Goal: Obtain resource: Download file/media

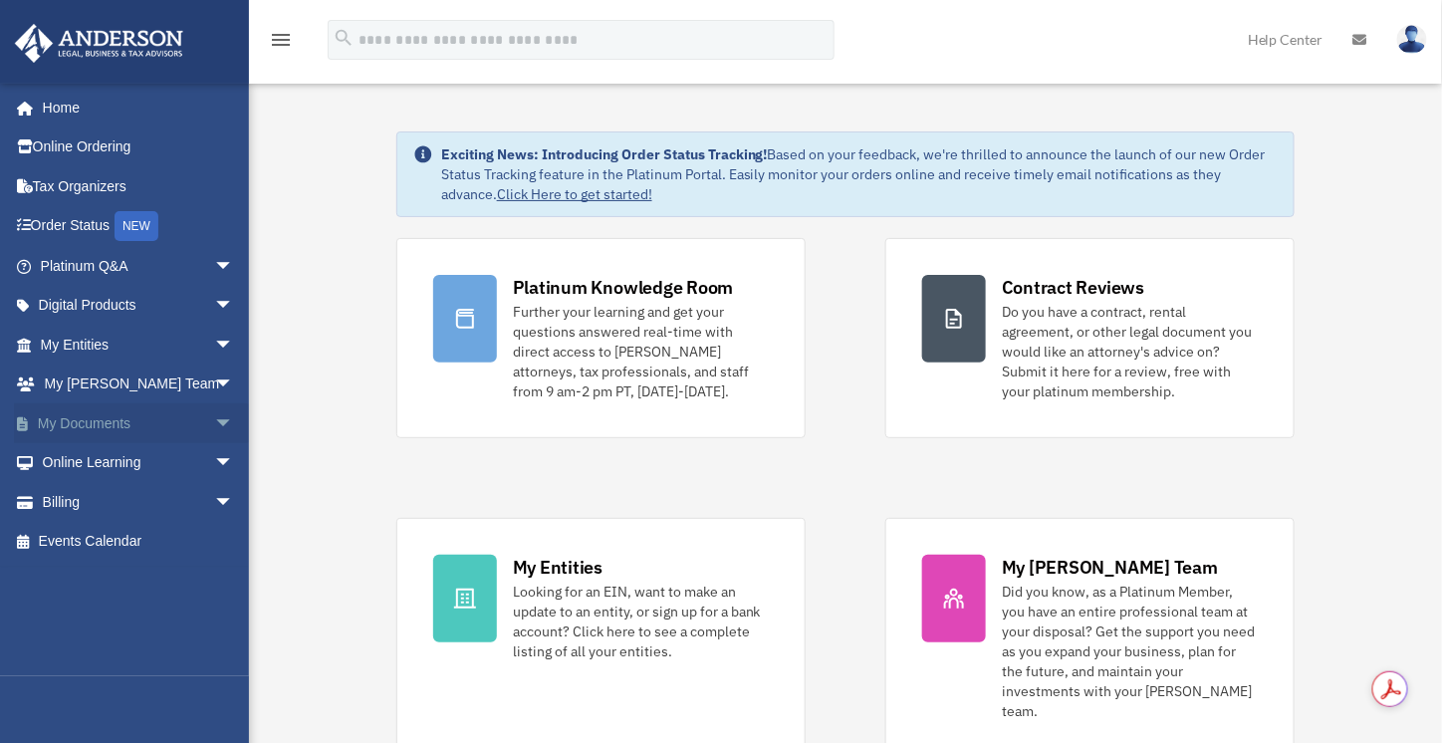
click at [214, 423] on span "arrow_drop_down" at bounding box center [234, 423] width 40 height 41
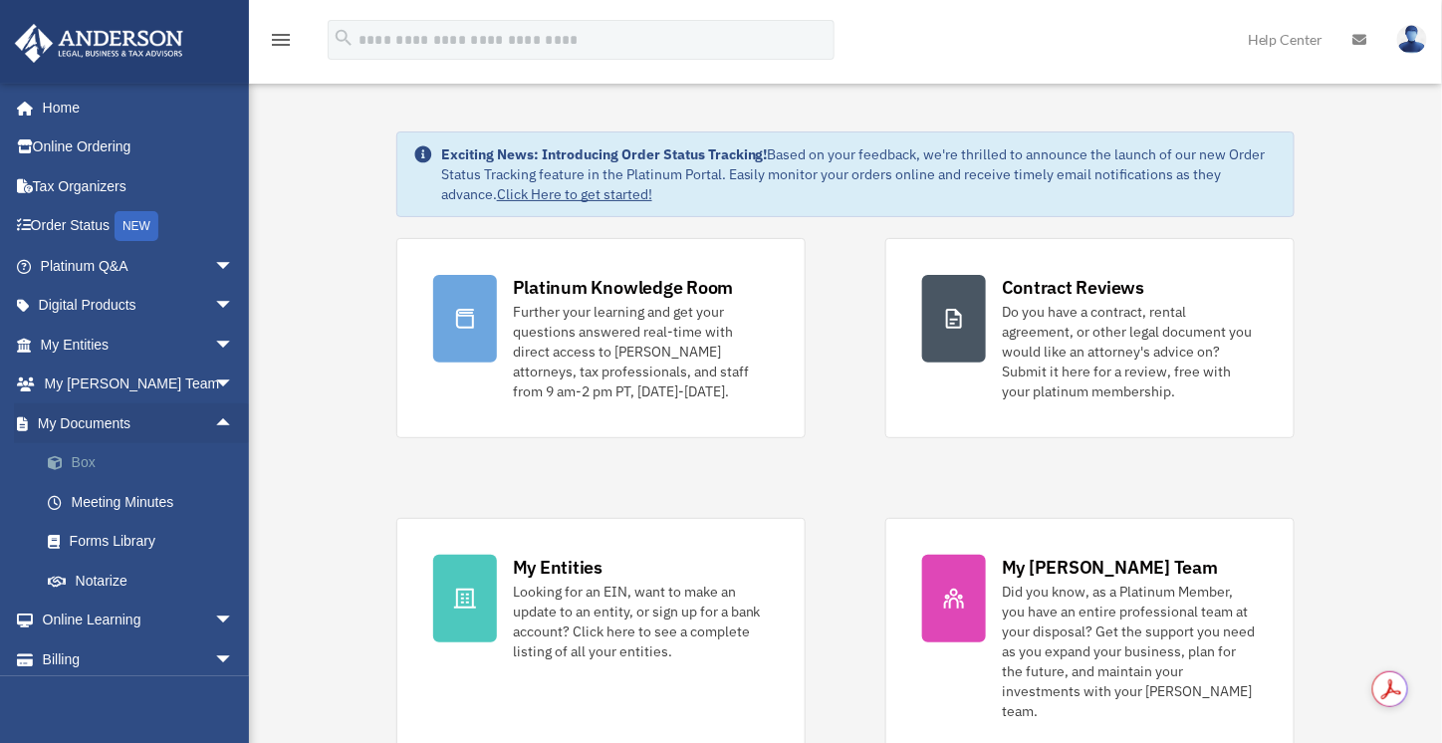
click at [65, 461] on span at bounding box center [65, 463] width 13 height 14
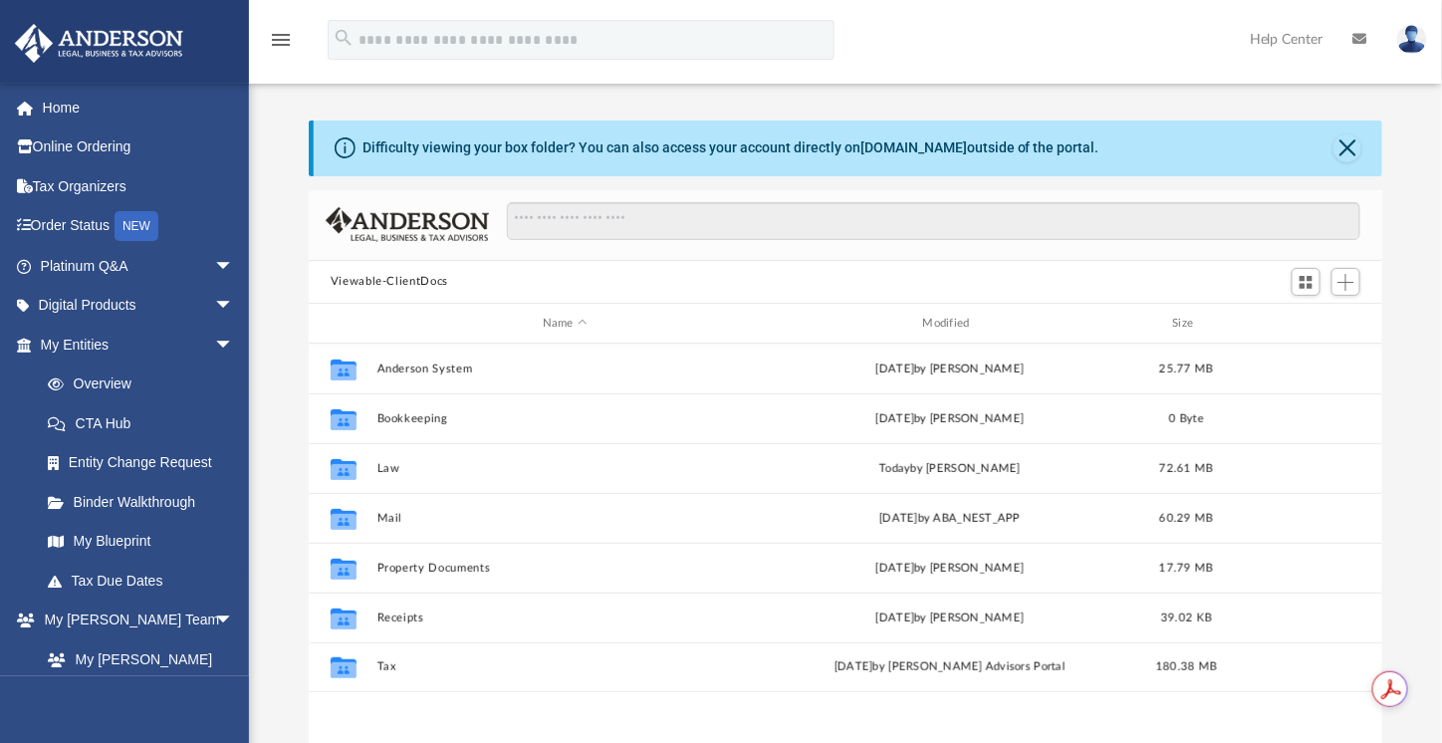
scroll to position [437, 1059]
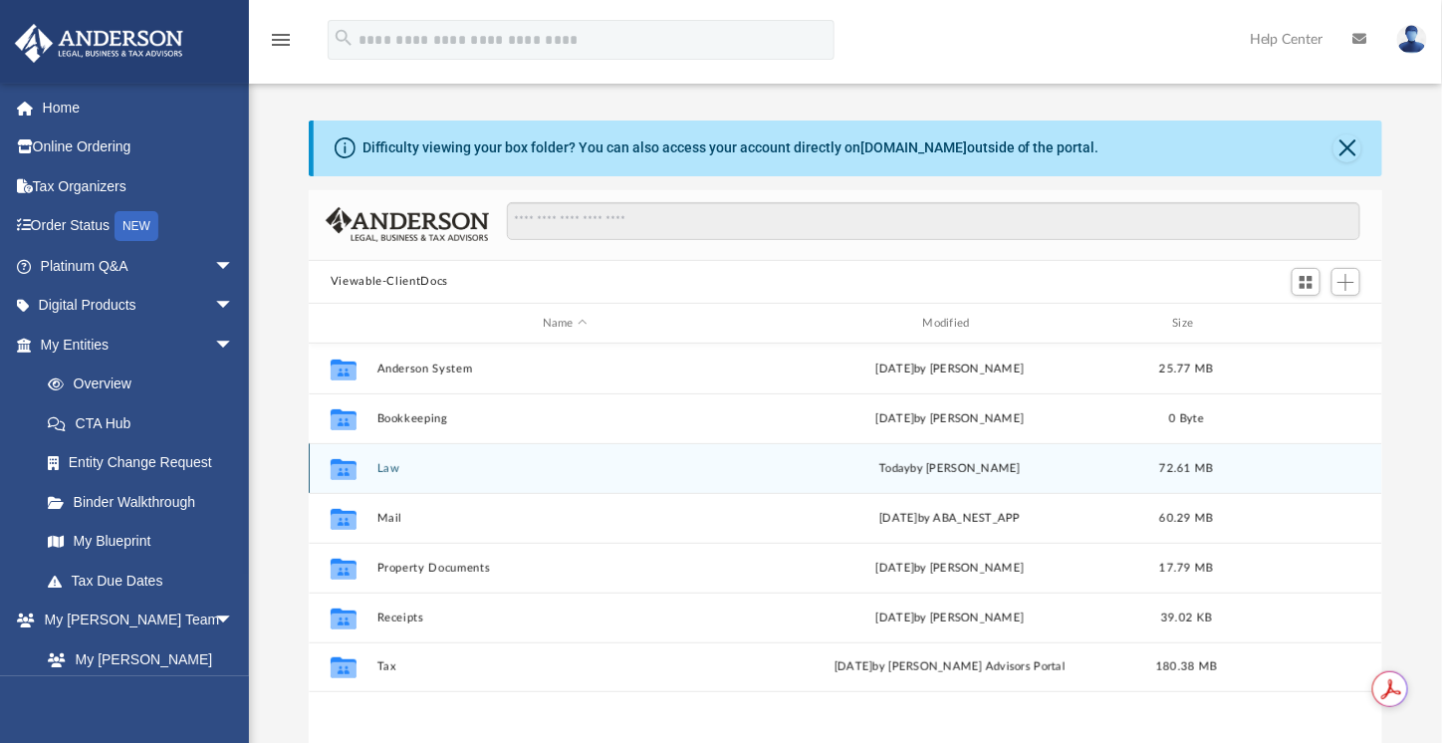
click at [502, 461] on div "Collaborated Folder Law [DATE] by [PERSON_NAME] 72.61 MB" at bounding box center [846, 468] width 1074 height 50
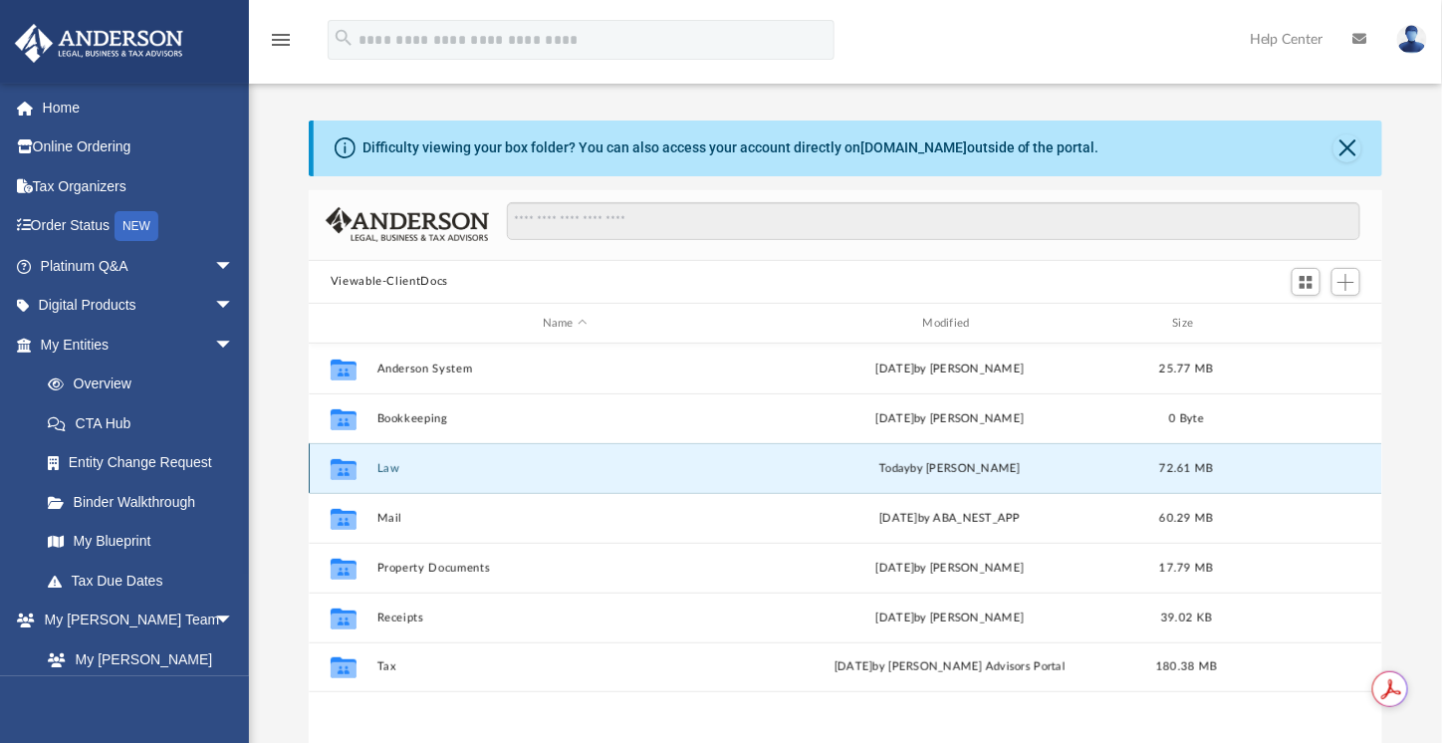
click at [502, 461] on div "Collaborated Folder Law [DATE] by [PERSON_NAME] 72.61 MB" at bounding box center [846, 468] width 1074 height 50
click at [386, 466] on button "Law" at bounding box center [564, 468] width 376 height 13
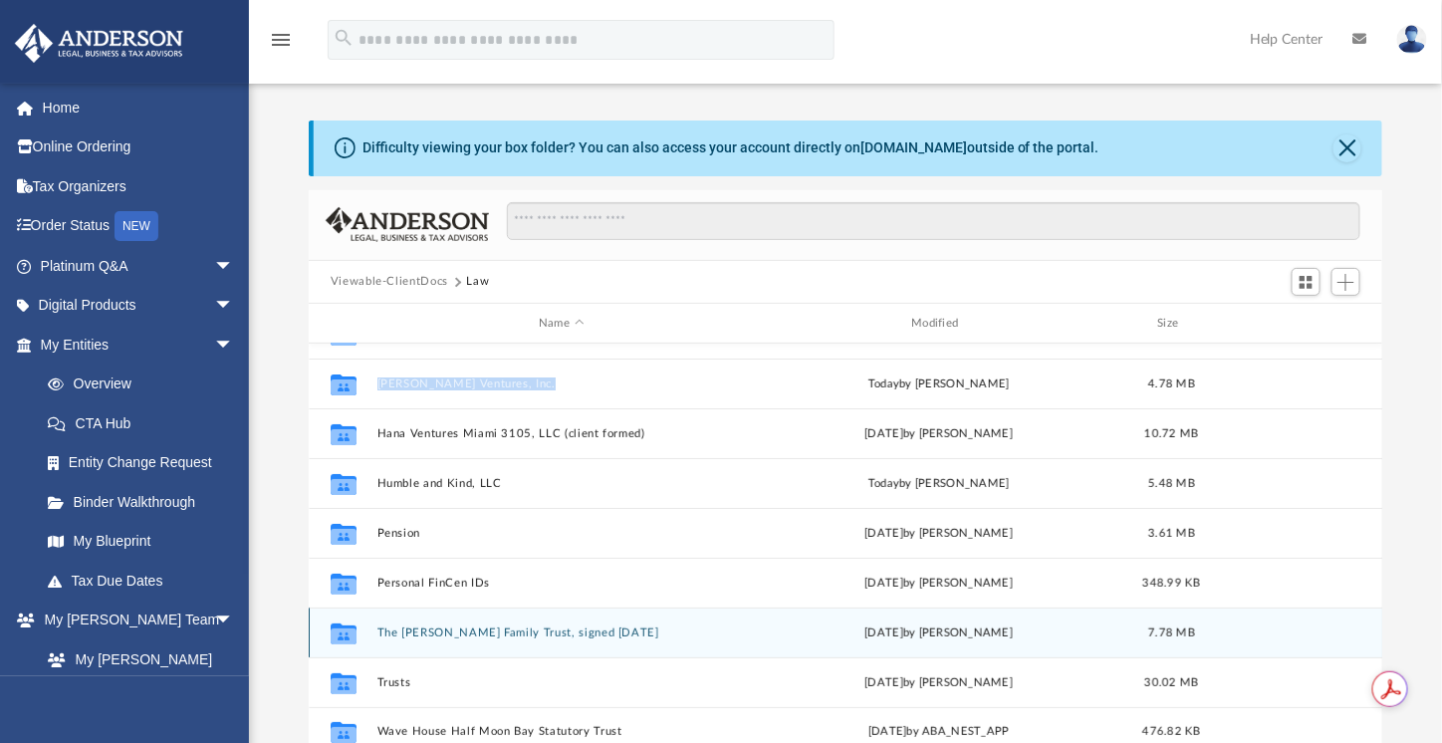
scroll to position [332, 0]
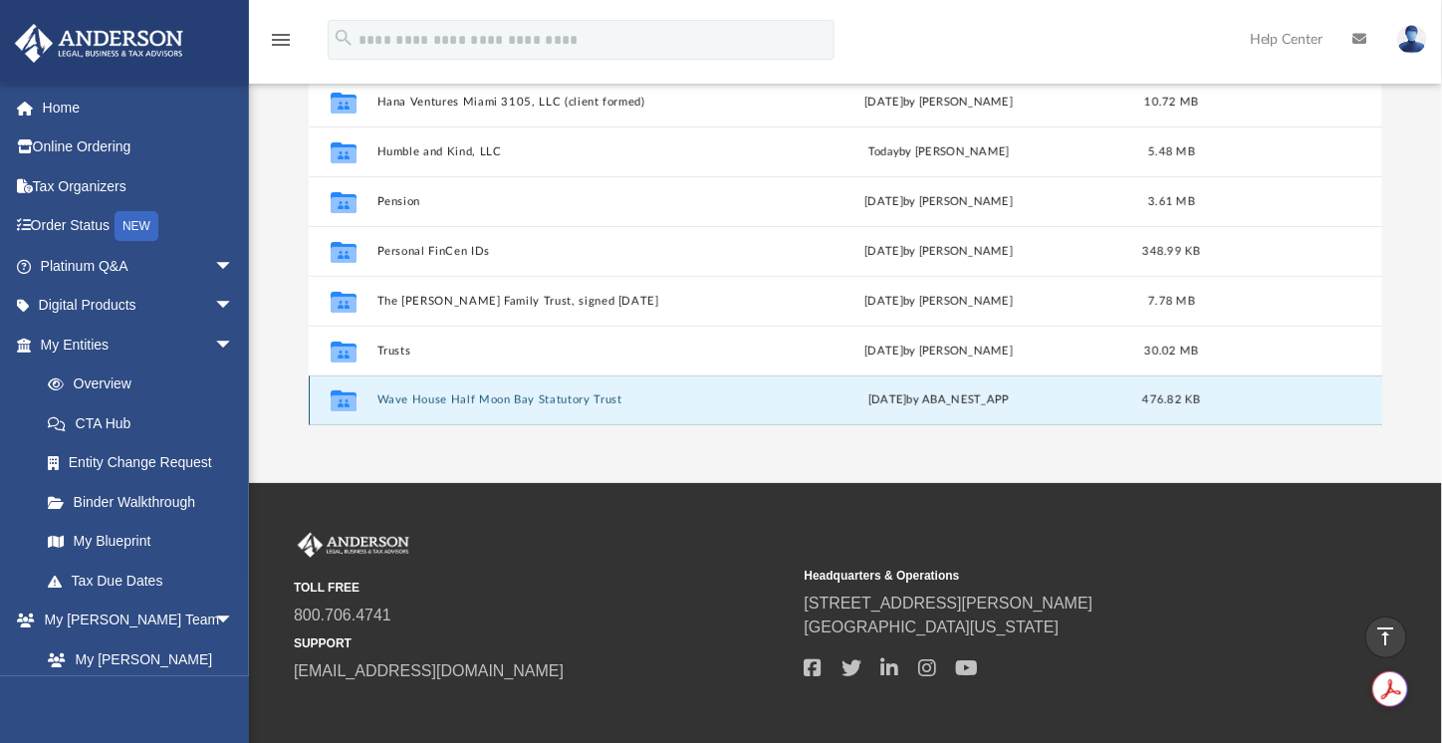
click at [559, 403] on button "Wave House Half Moon Bay Statutory Trust" at bounding box center [560, 400] width 368 height 13
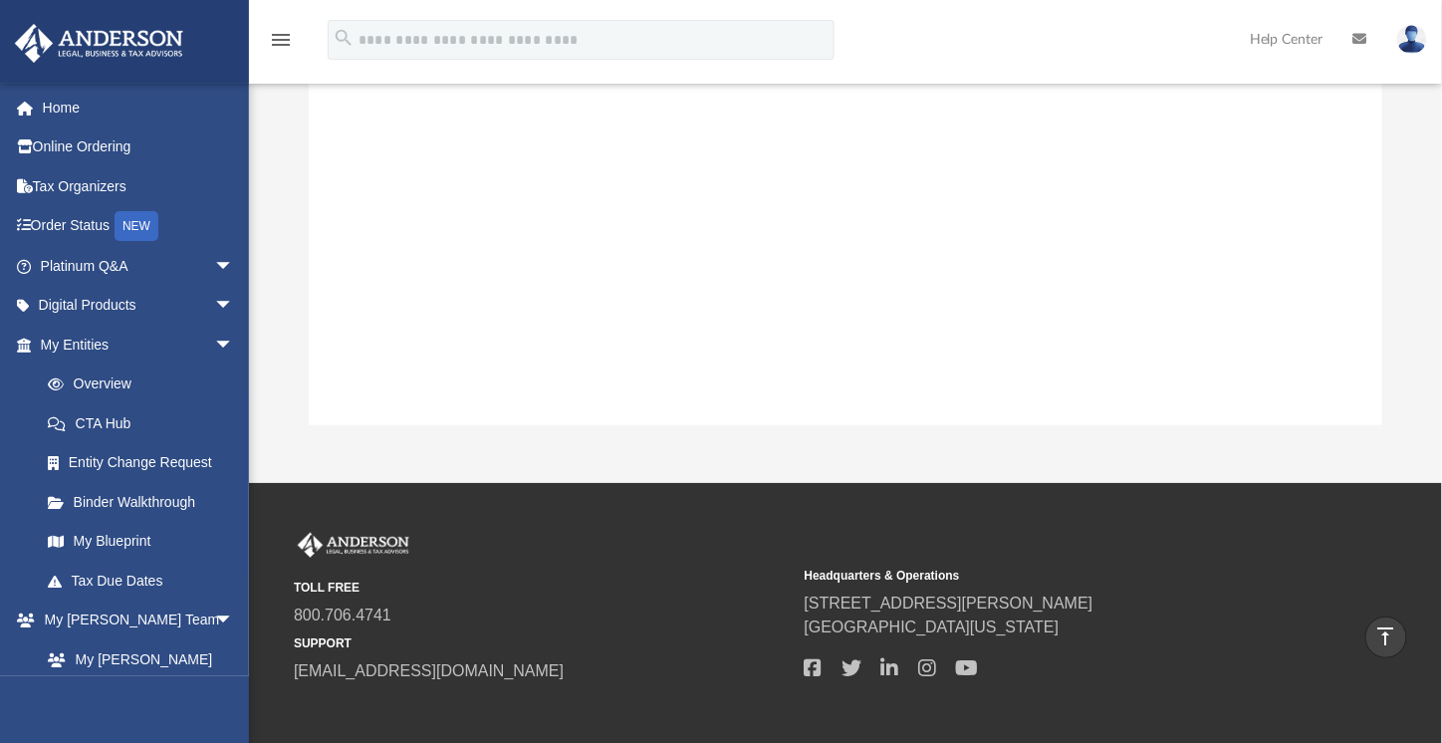
scroll to position [0, 0]
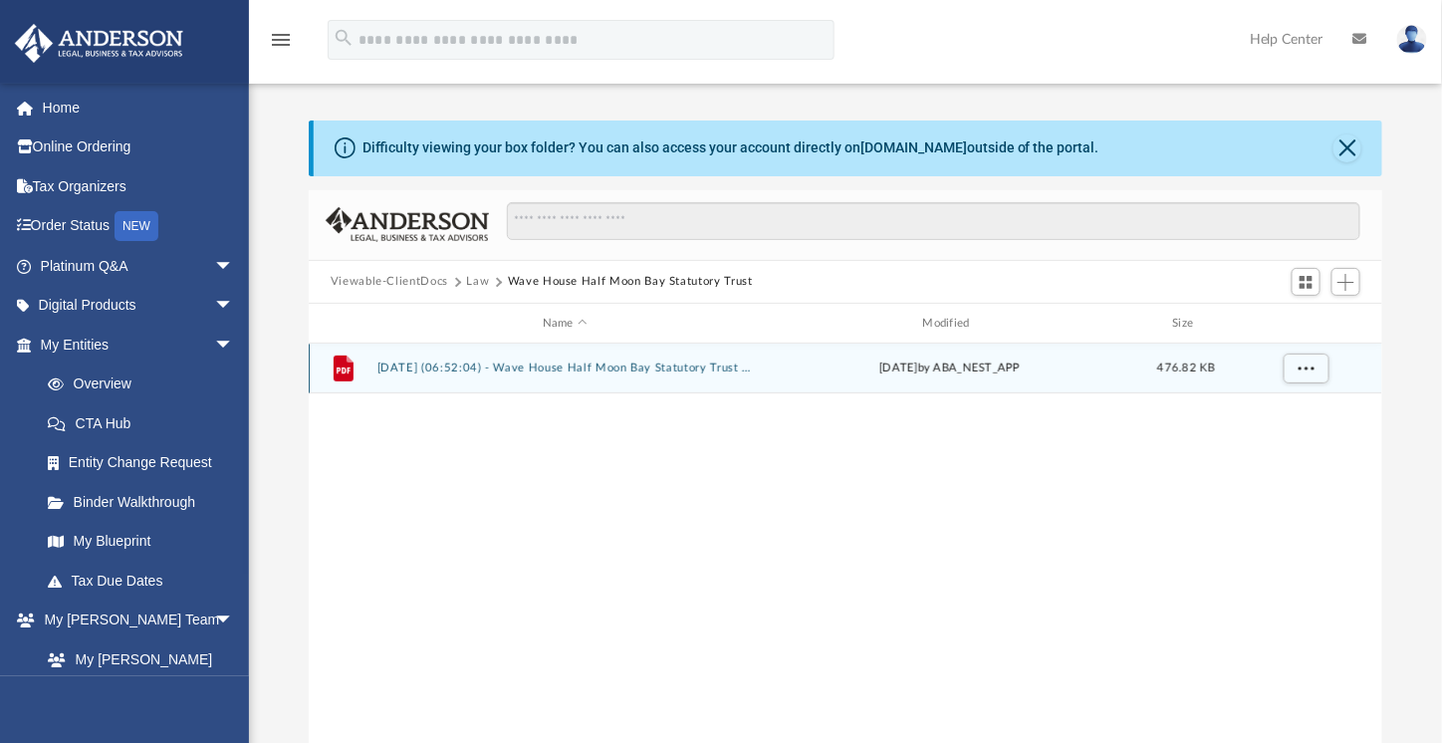
click at [475, 375] on div "File 2025.05.07 (06:52:04) - Wave House Half Moon Bay Statutory Trust - EIN Let…" at bounding box center [846, 369] width 1074 height 50
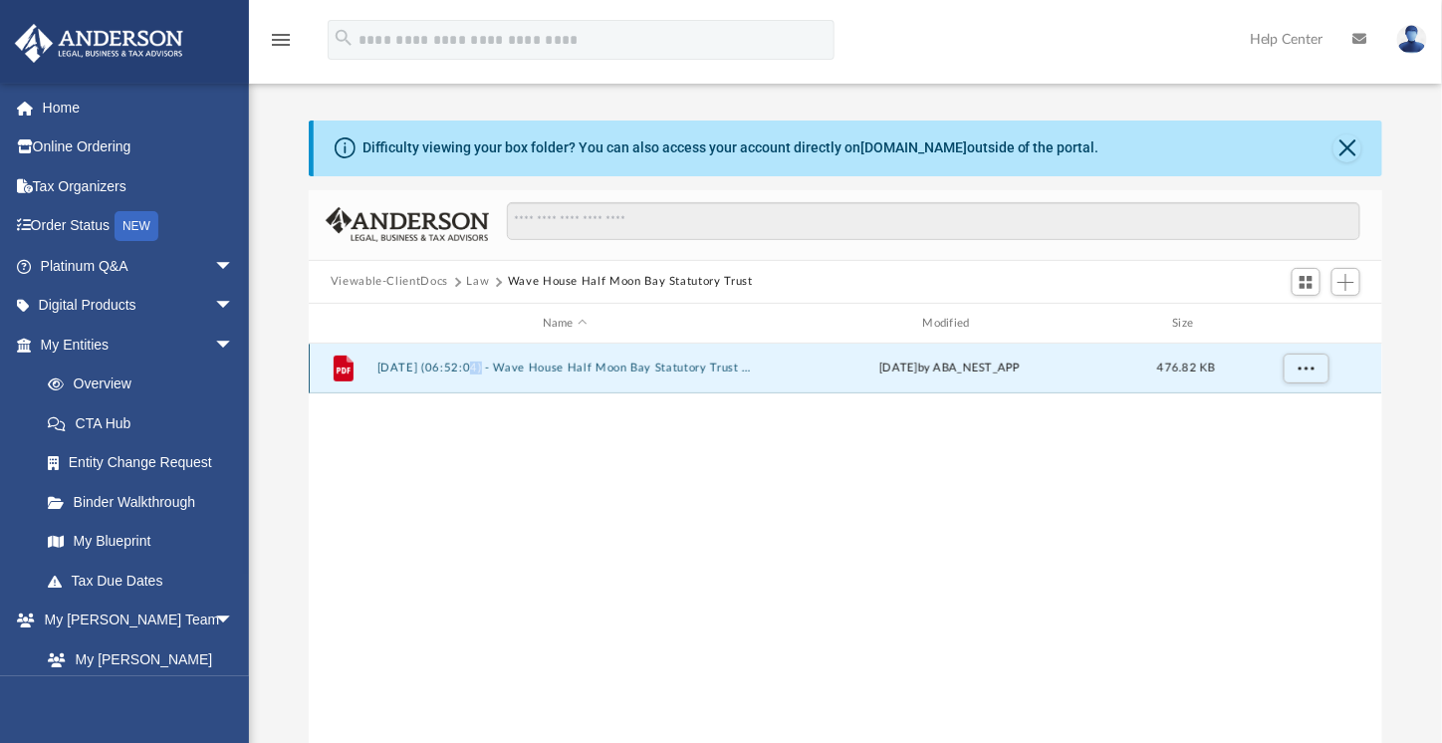
click at [476, 375] on div "File 2025.05.07 (06:52:04) - Wave House Half Moon Bay Statutory Trust - EIN Let…" at bounding box center [846, 369] width 1074 height 50
click at [682, 366] on button "2025.05.07 (06:52:04) - Wave House Half Moon Bay Statutory Trust - EIN Letter f…" at bounding box center [564, 368] width 376 height 13
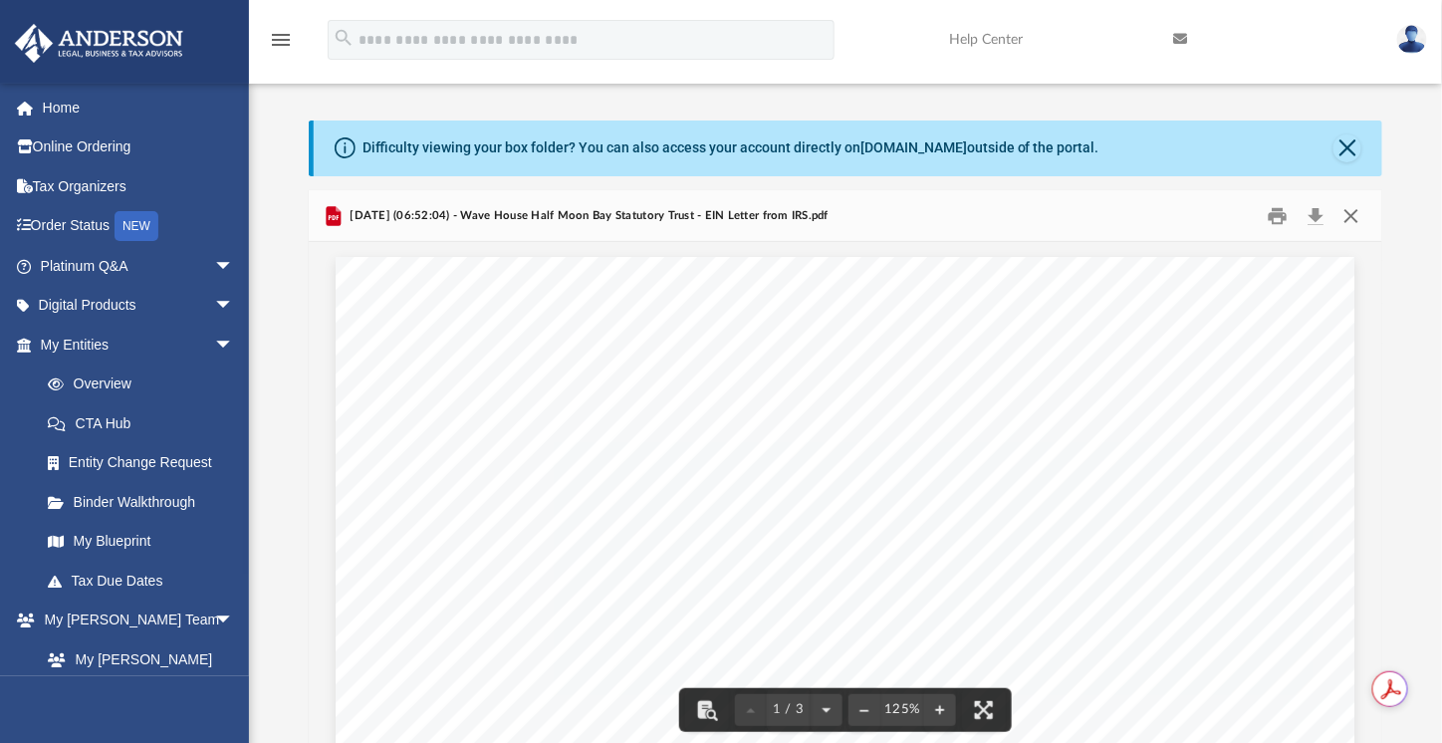
click at [1356, 218] on button "Close" at bounding box center [1351, 215] width 36 height 31
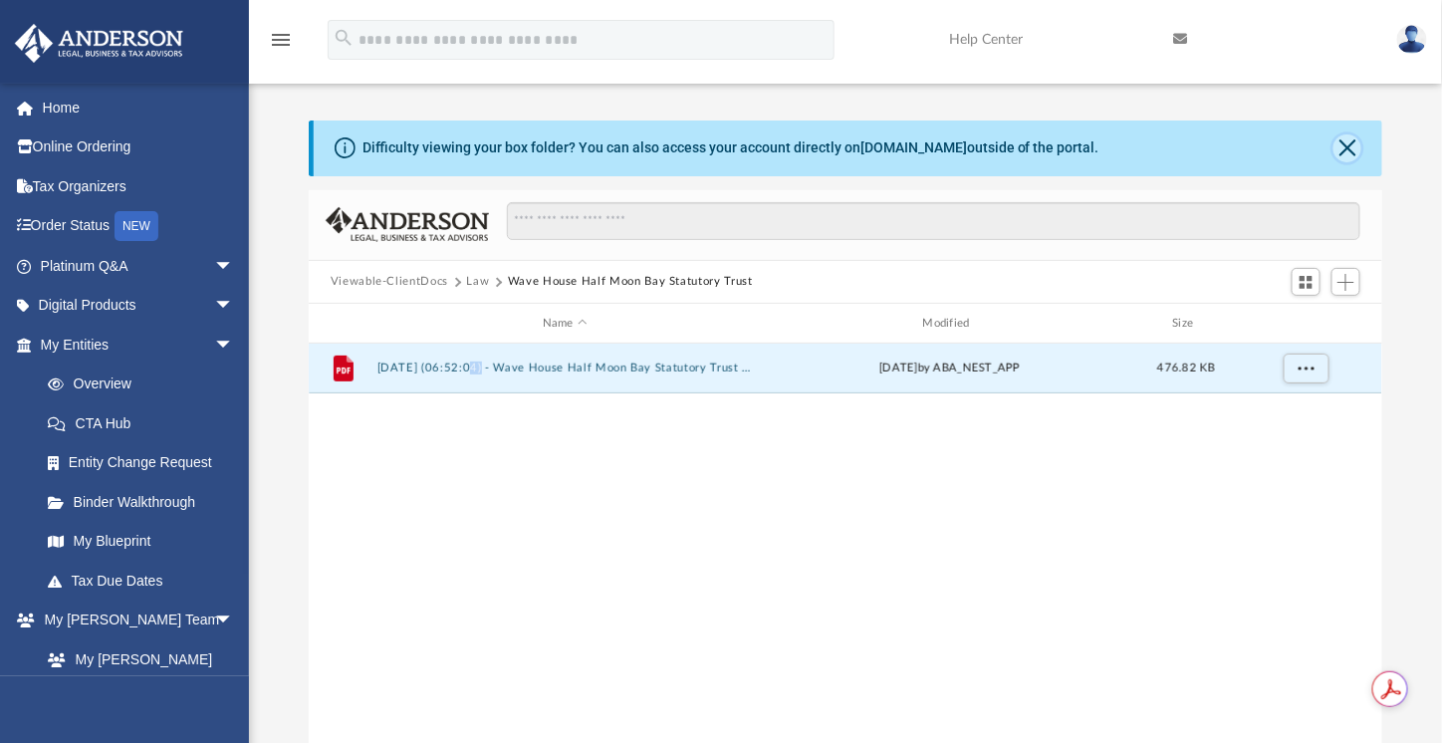
click at [1344, 154] on button "Close" at bounding box center [1347, 148] width 28 height 28
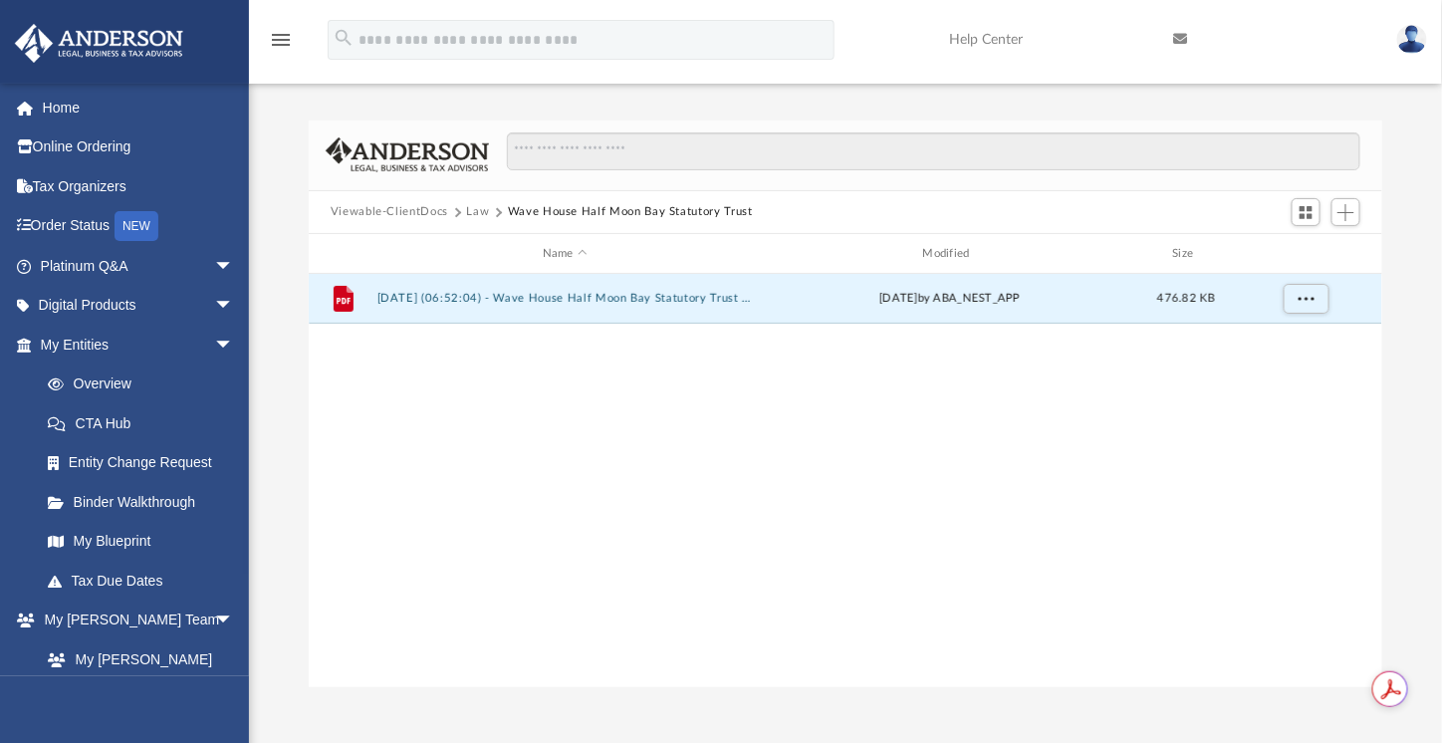
click at [621, 546] on div "File 2025.05.07 (06:52:04) - Wave House Half Moon Bay Statutory Trust - EIN Let…" at bounding box center [846, 480] width 1074 height 413
click at [473, 212] on button "Law" at bounding box center [478, 212] width 23 height 18
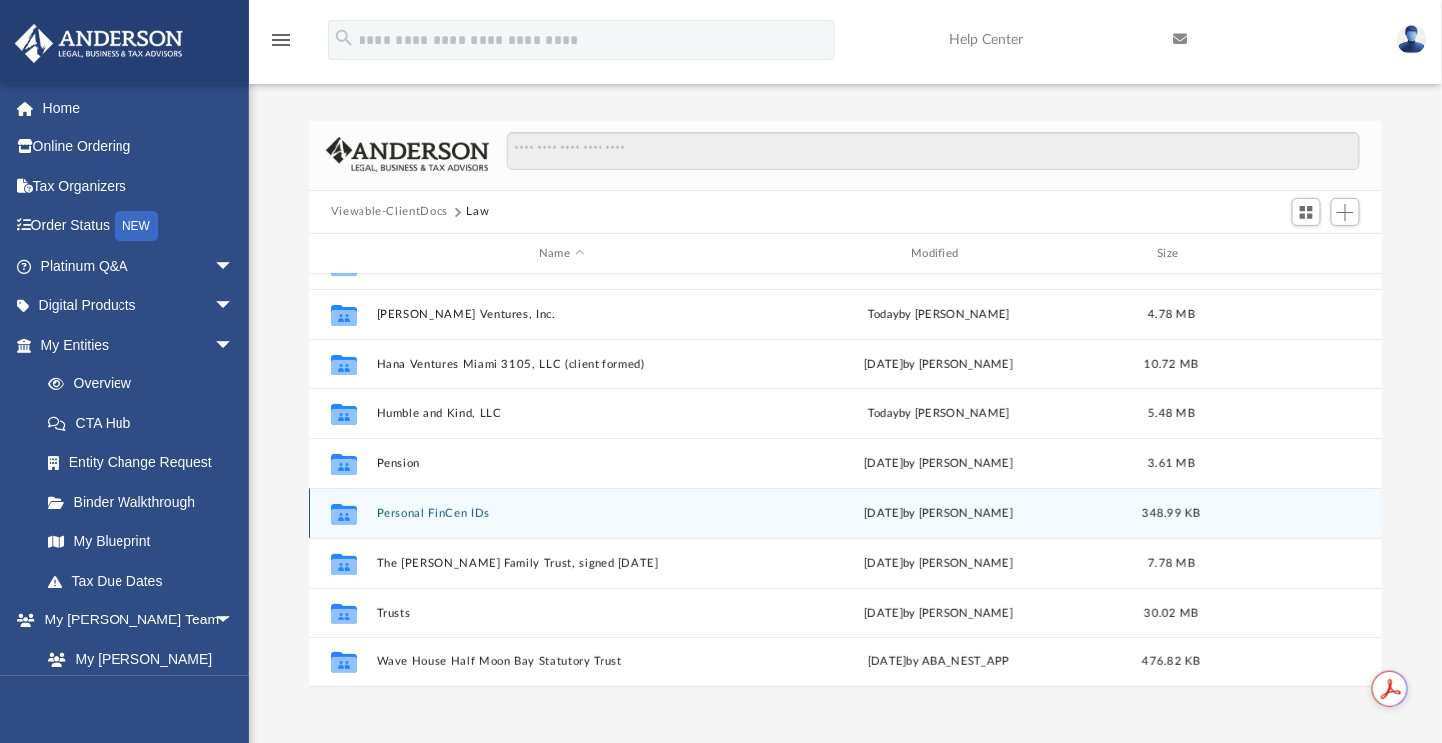
scroll to position [165, 0]
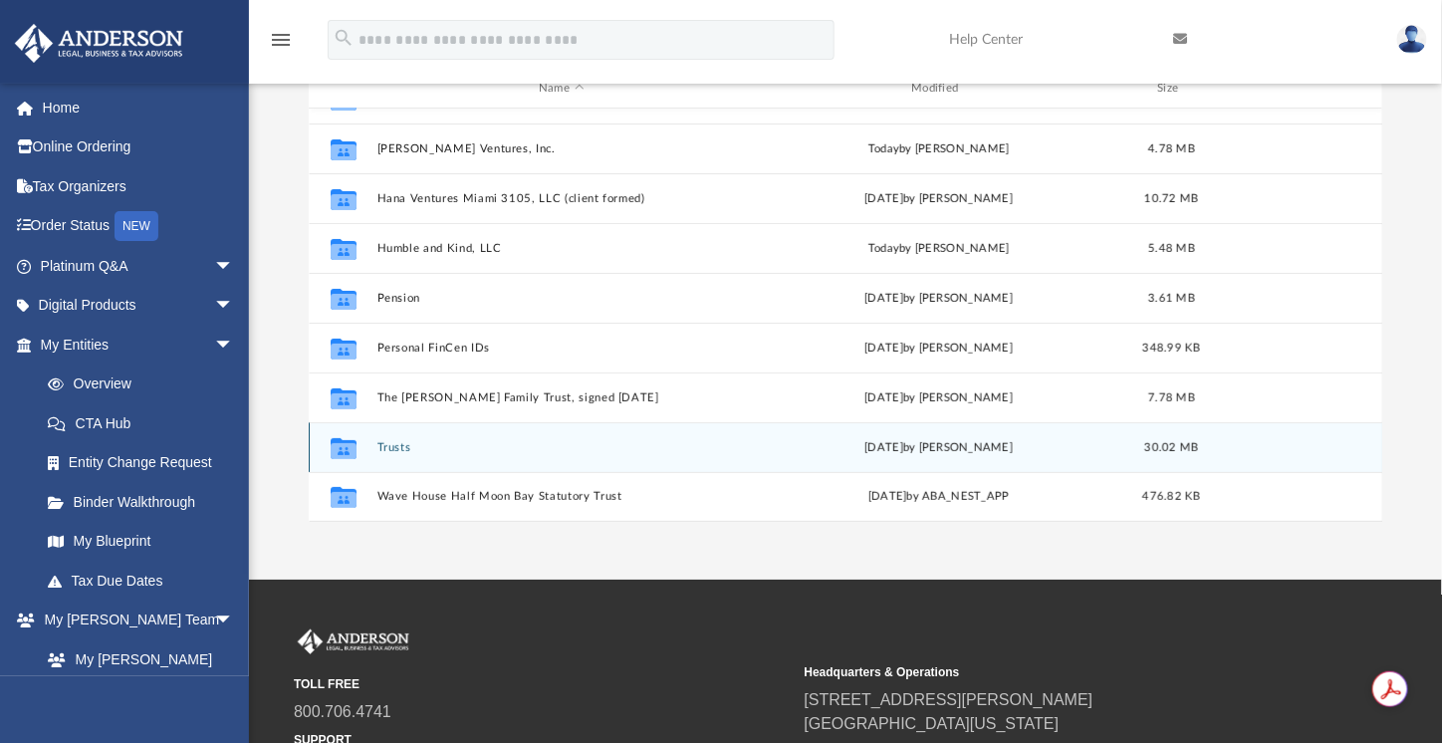
click at [648, 443] on button "Trusts" at bounding box center [560, 447] width 368 height 13
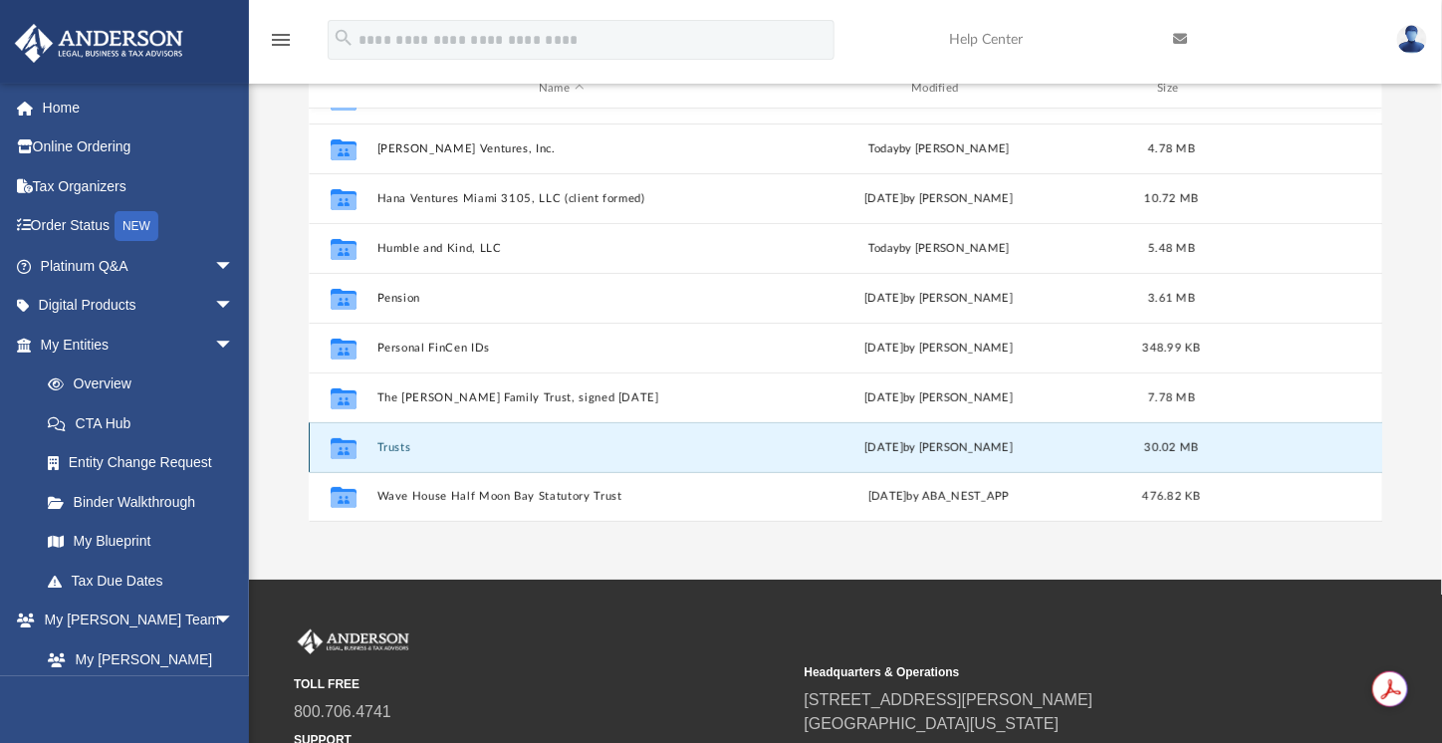
click at [648, 442] on button "Trusts" at bounding box center [560, 447] width 368 height 13
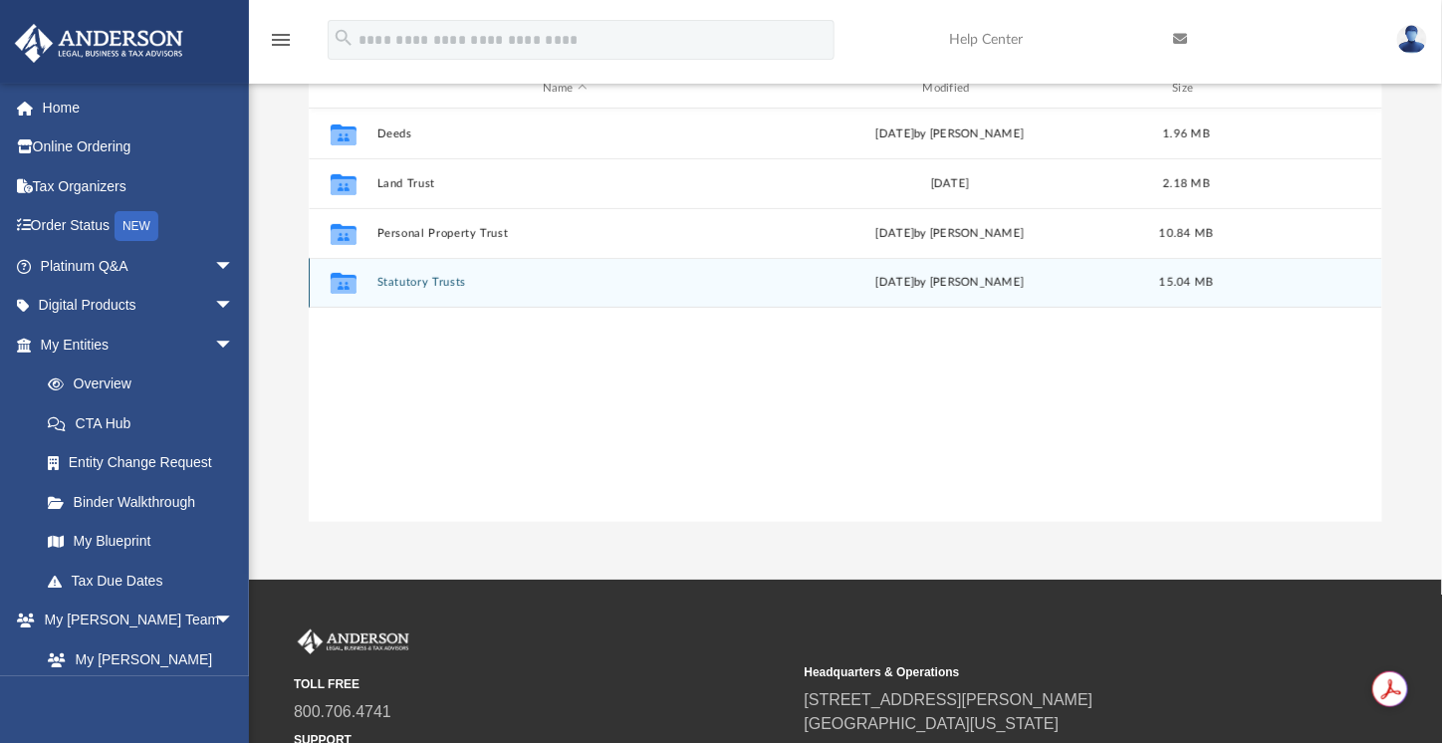
click at [444, 291] on div "Collaborated Folder Statutory Trusts Tue Aug 19 2025 by Seth Blomquist 15.04 MB" at bounding box center [846, 283] width 1074 height 50
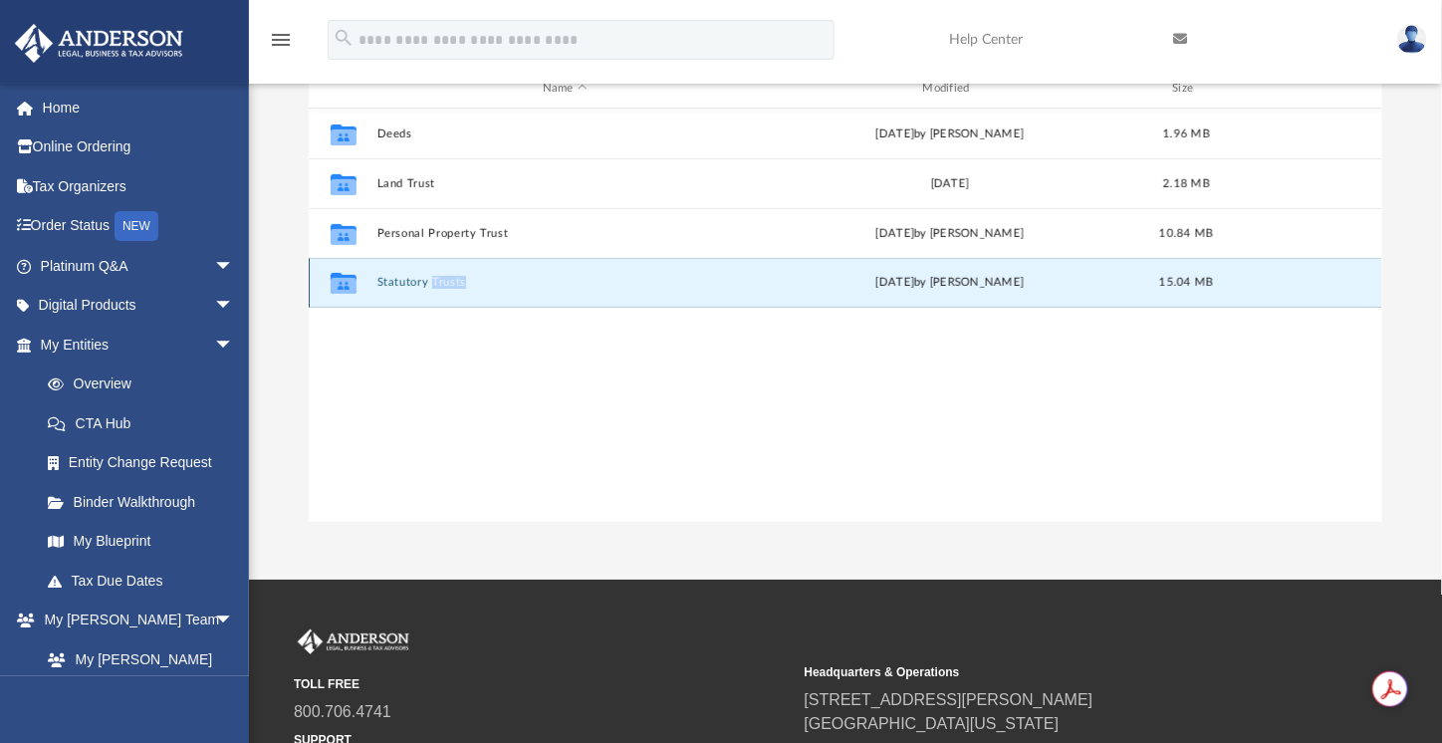
click at [444, 291] on div "Collaborated Folder Statutory Trusts Tue Aug 19 2025 by Seth Blomquist 15.04 MB" at bounding box center [846, 283] width 1074 height 50
click at [396, 285] on button "Statutory Trusts" at bounding box center [564, 283] width 376 height 13
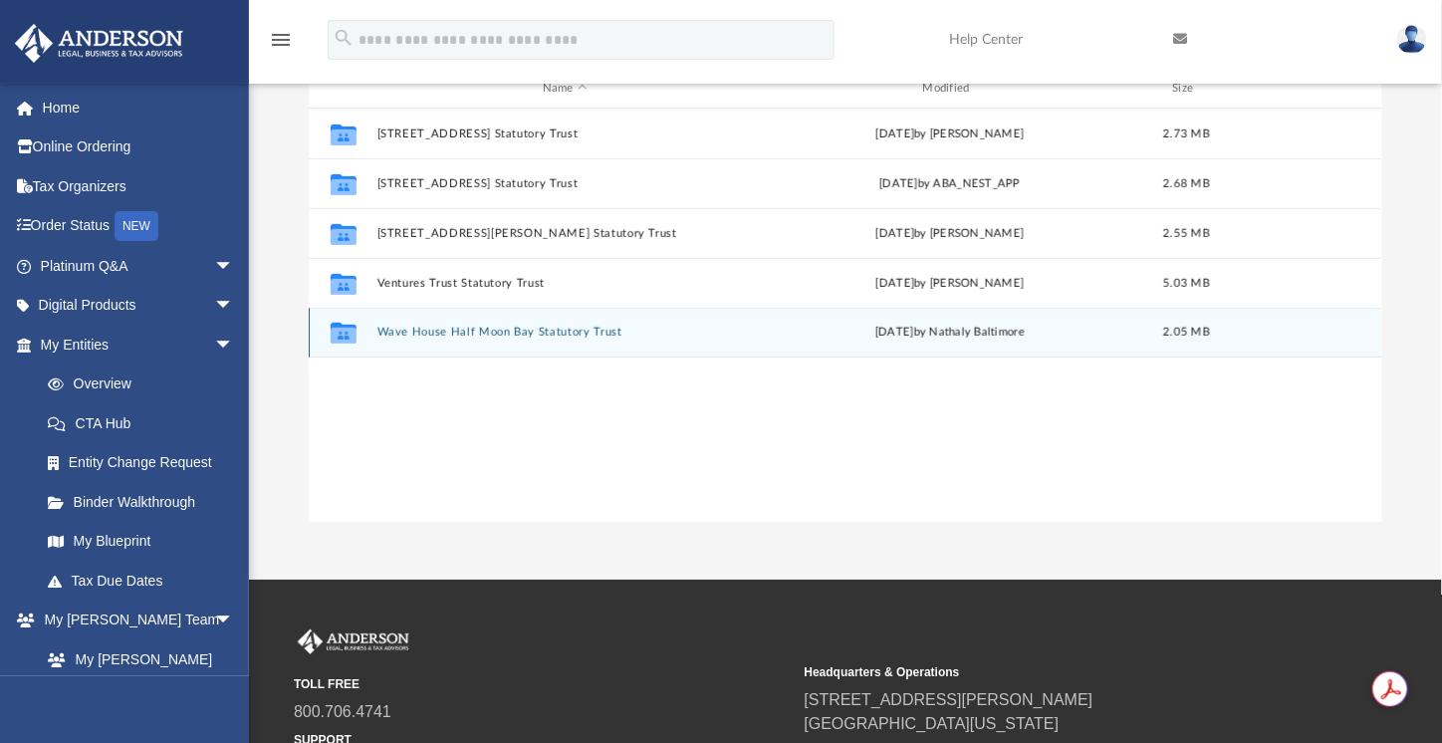
click at [587, 333] on button "Wave House Half Moon Bay Statutory Trust" at bounding box center [564, 333] width 376 height 13
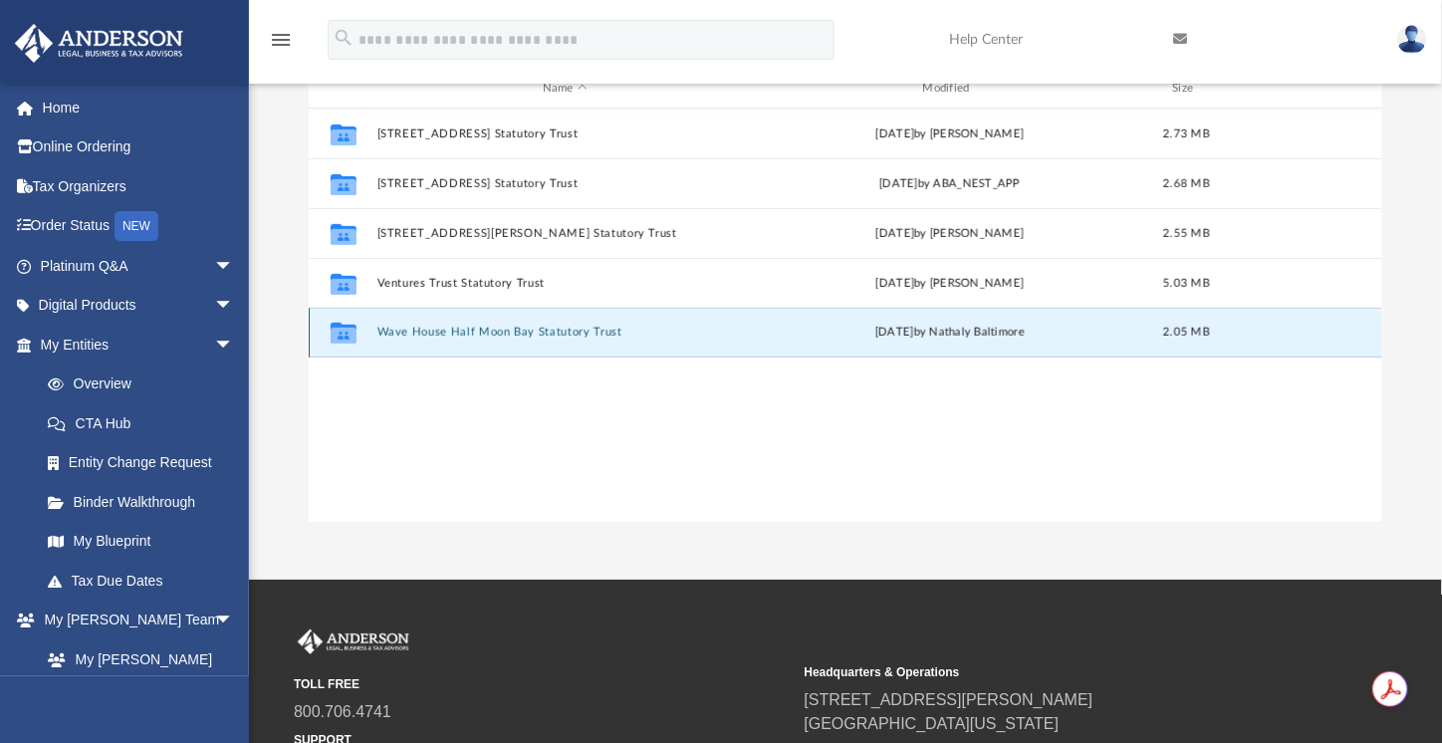
click at [587, 334] on button "Wave House Half Moon Bay Statutory Trust" at bounding box center [564, 333] width 376 height 13
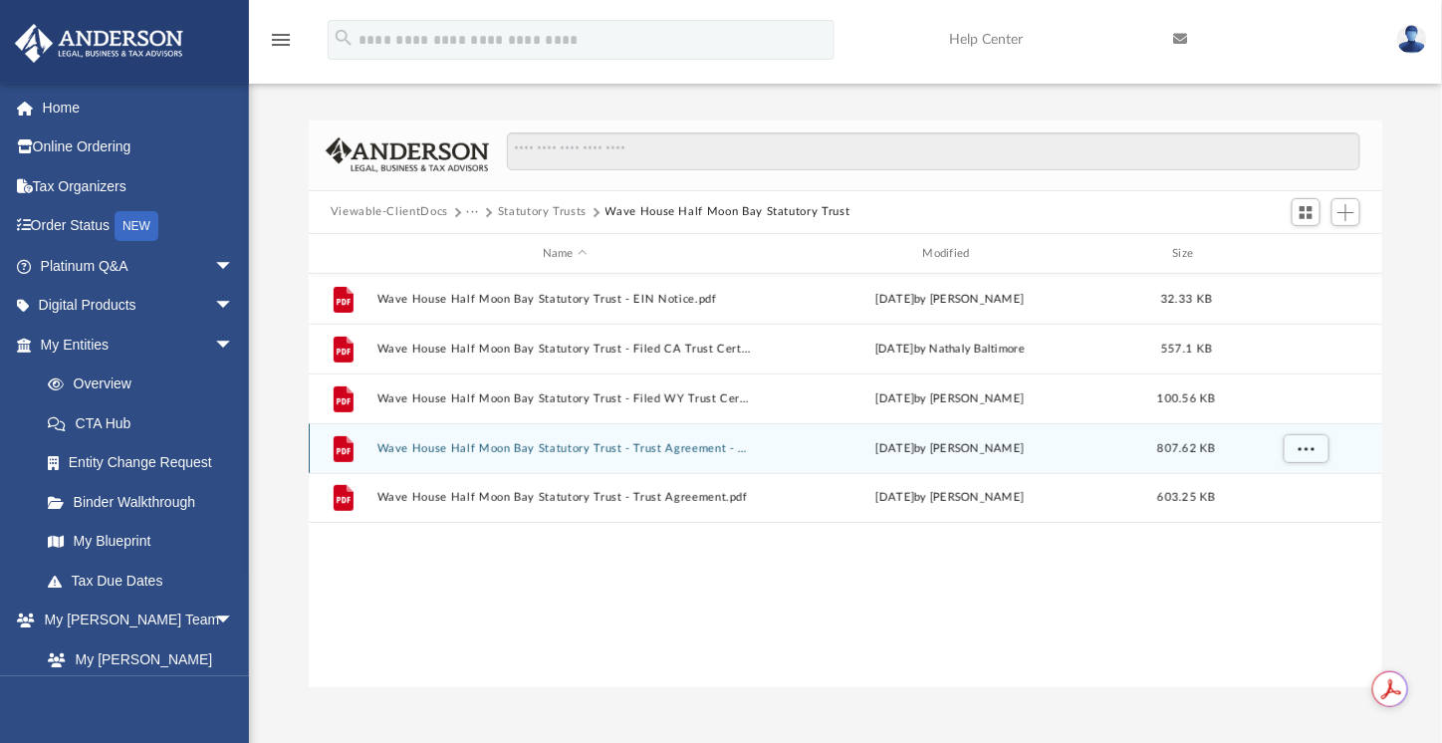
click at [664, 455] on div "File Wave House Half Moon Bay Statutory Trust - Trust Agreement - DocuSigned.pd…" at bounding box center [846, 448] width 1074 height 50
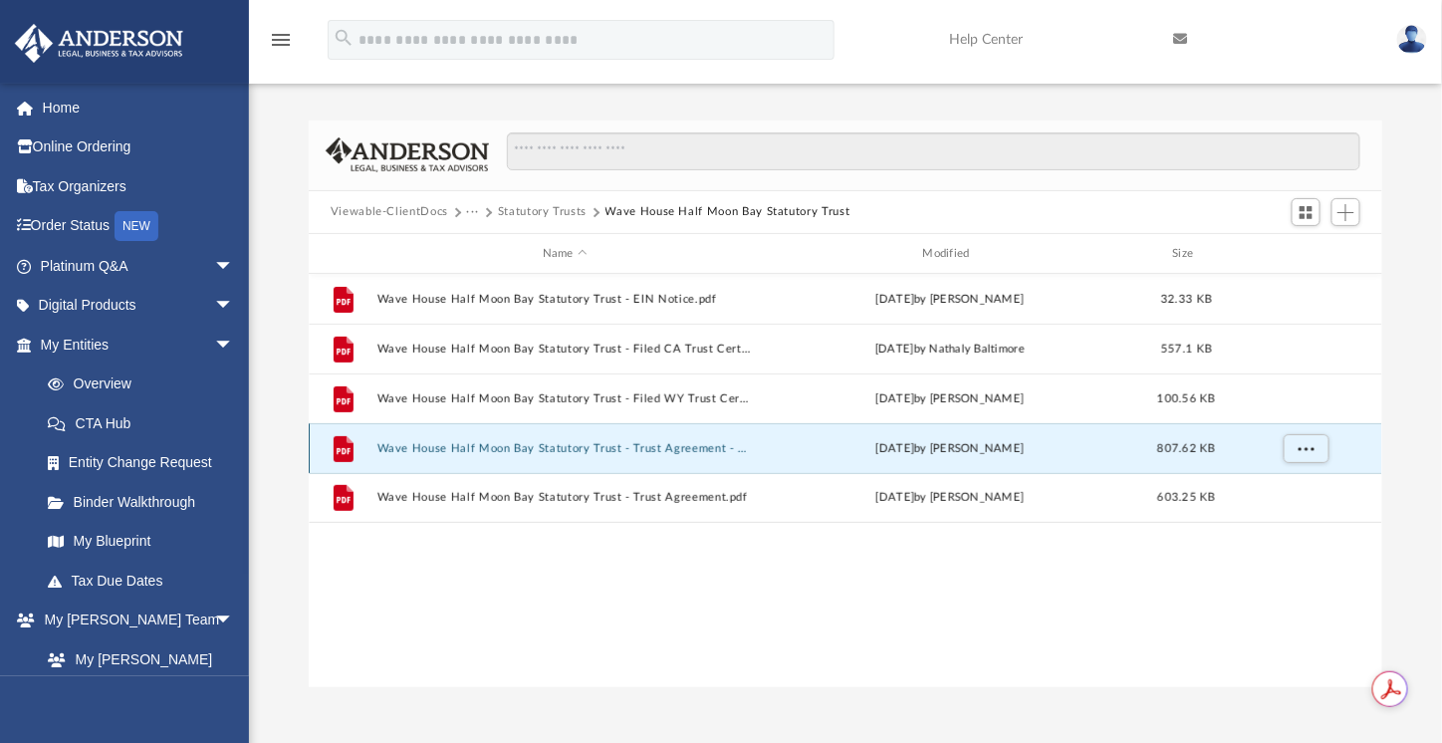
click at [664, 455] on div "File Wave House Half Moon Bay Statutory Trust - Trust Agreement - DocuSigned.pd…" at bounding box center [846, 448] width 1074 height 50
click at [624, 441] on div "File Wave House Half Moon Bay Statutory Trust - Trust Agreement - DocuSigned.pd…" at bounding box center [846, 448] width 1074 height 50
click at [634, 450] on button "Wave House Half Moon Bay Statutory Trust - Trust Agreement - DocuSigned.pdf" at bounding box center [564, 448] width 376 height 13
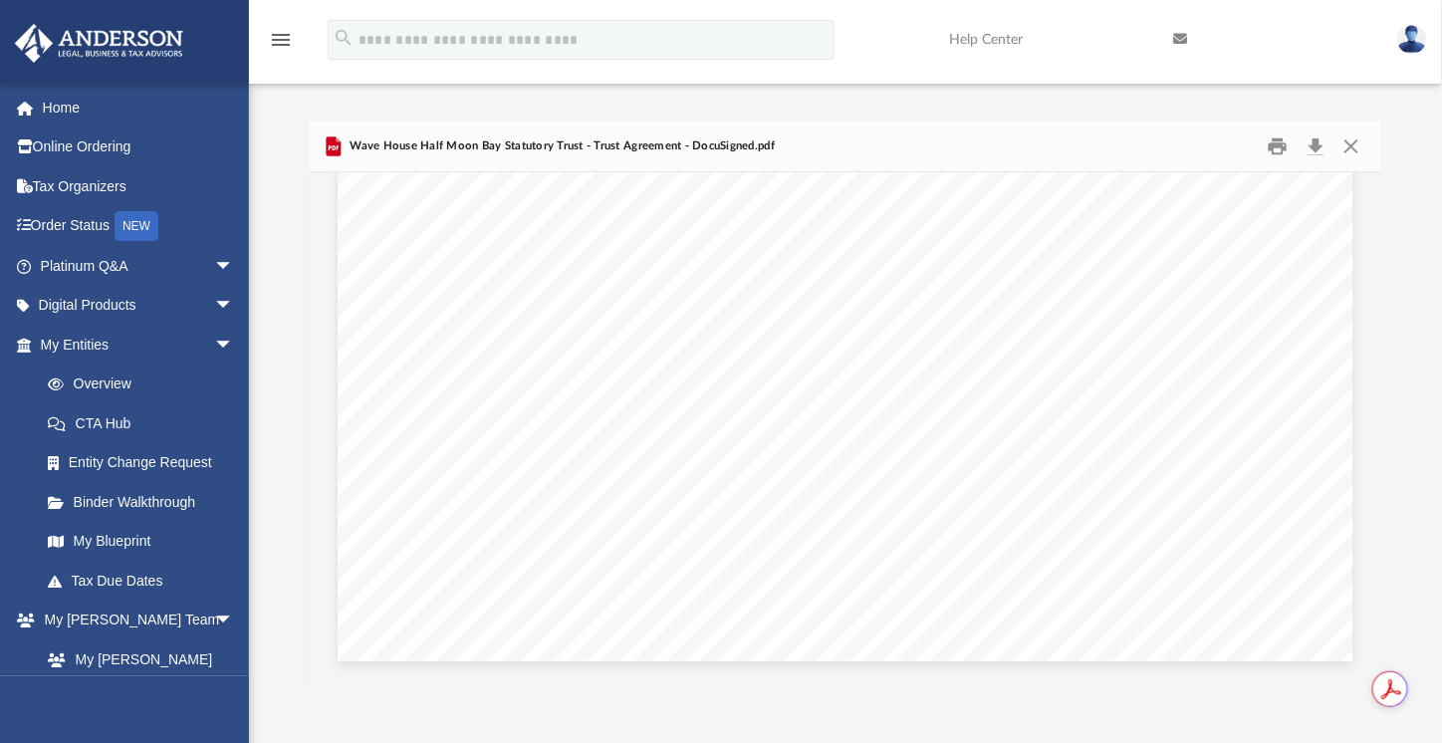
scroll to position [69337, 0]
